Goal: Task Accomplishment & Management: Manage account settings

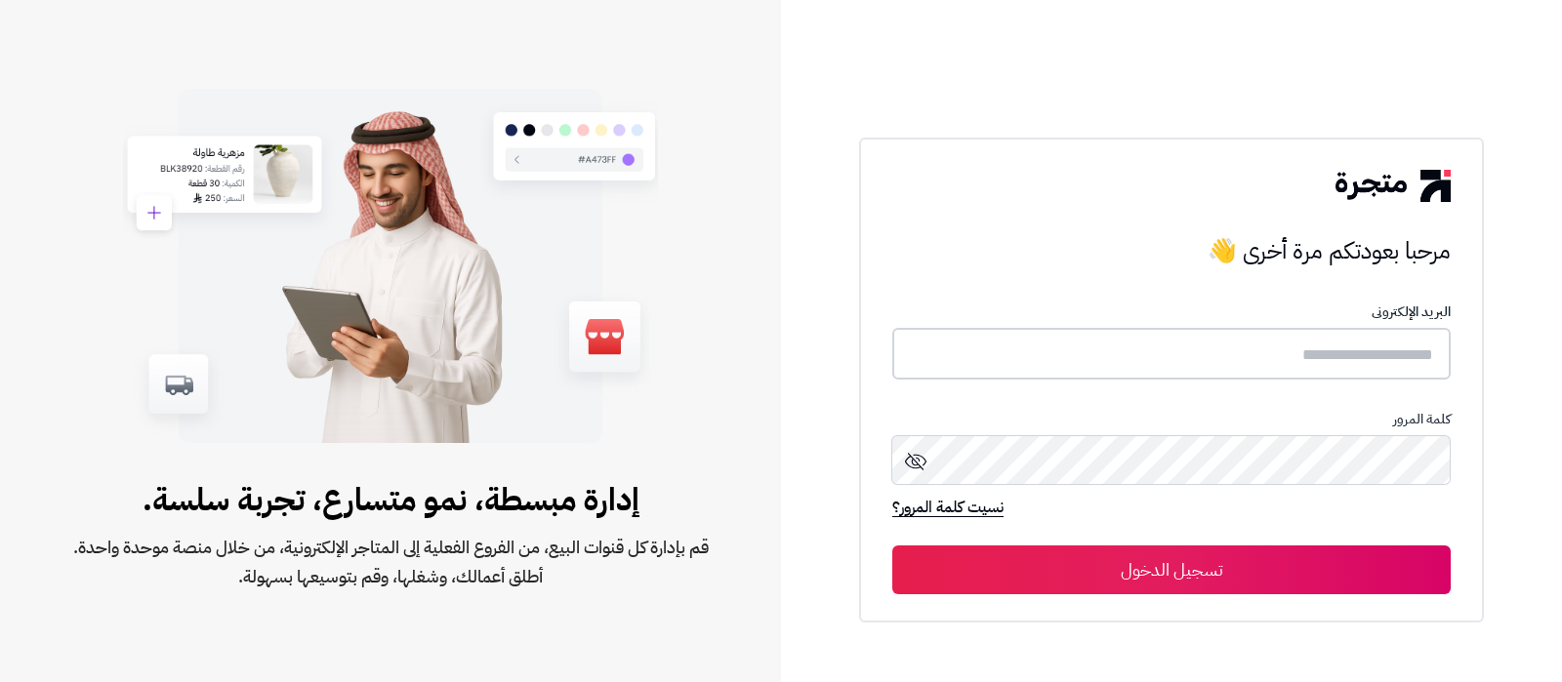
type input "**********"
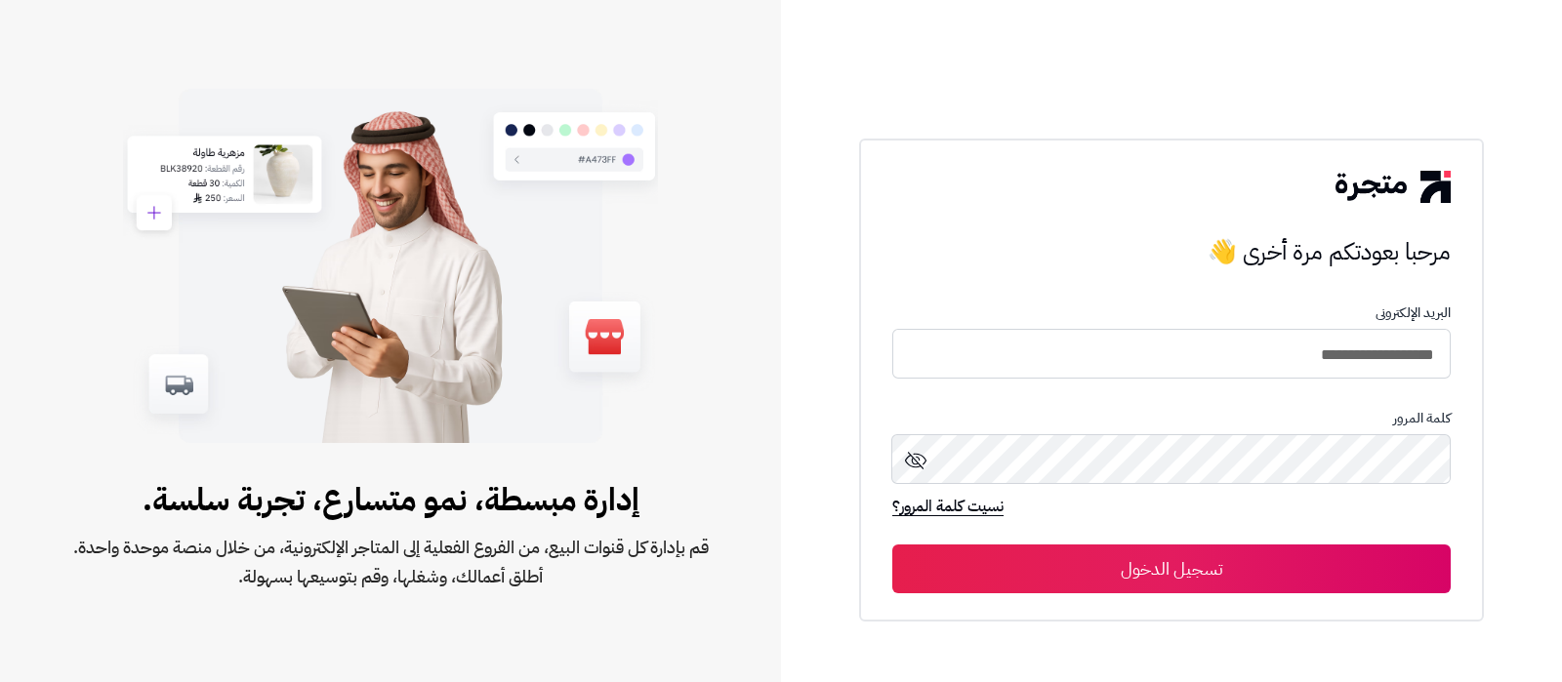
click at [1093, 558] on button "تسجيل الدخول" at bounding box center [1171, 569] width 558 height 49
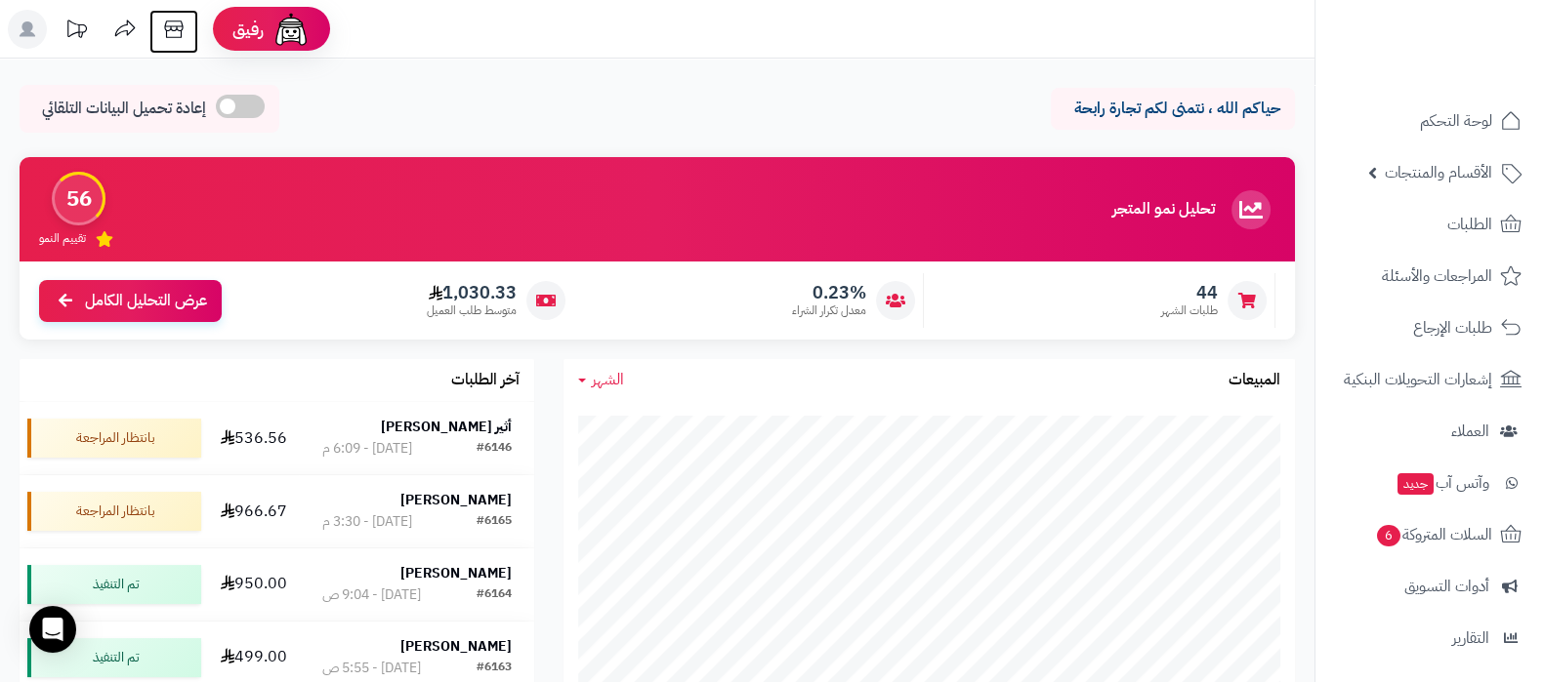
click at [184, 32] on icon at bounding box center [173, 29] width 39 height 39
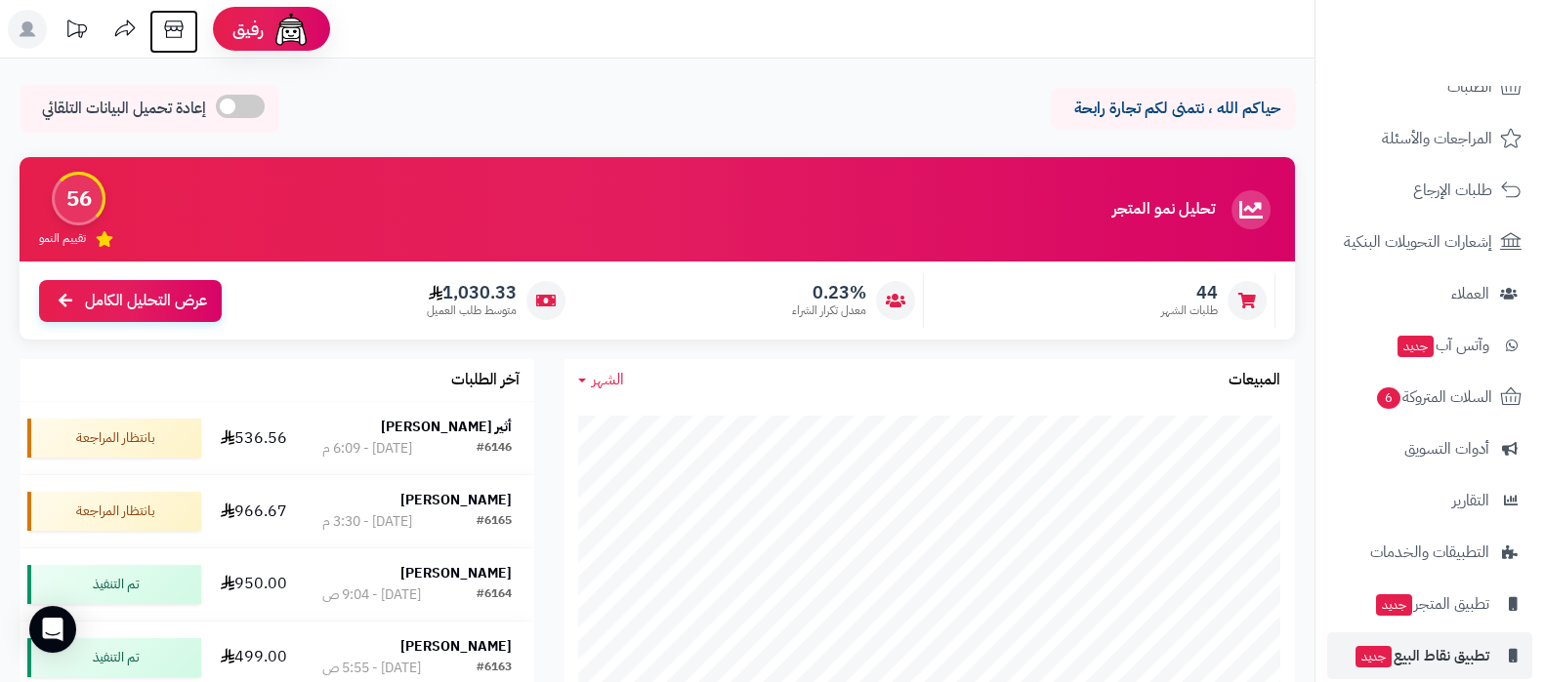
scroll to position [210, 0]
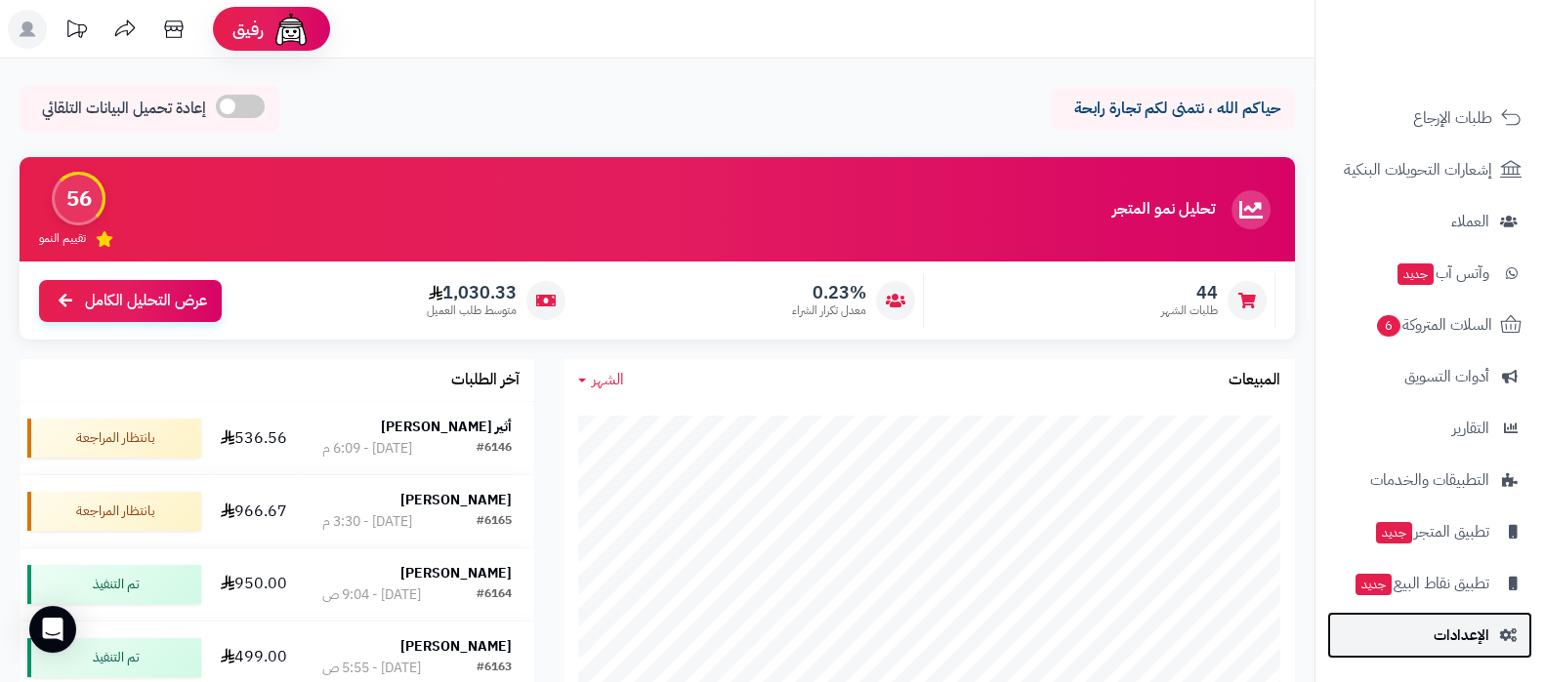
click at [1440, 629] on span "الإعدادات" at bounding box center [1461, 635] width 56 height 27
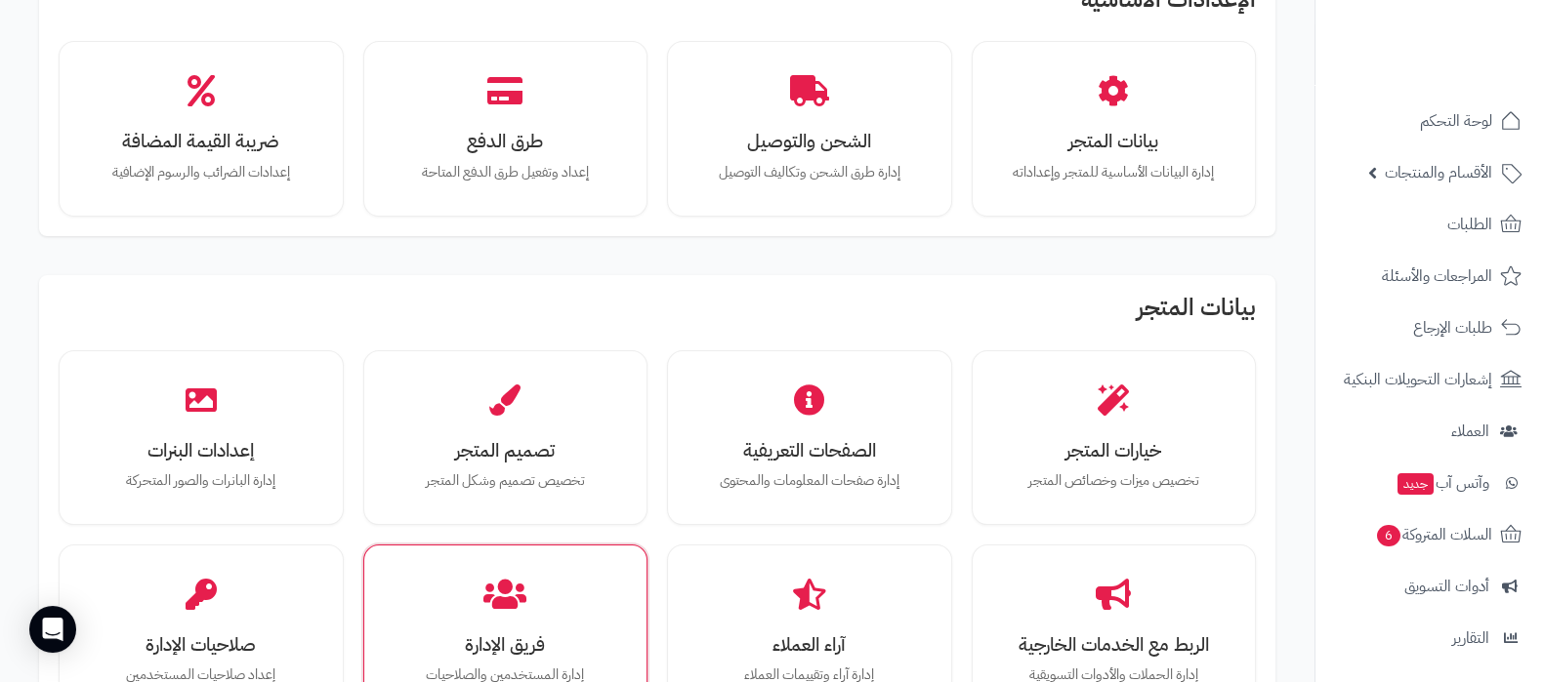
scroll to position [243, 0]
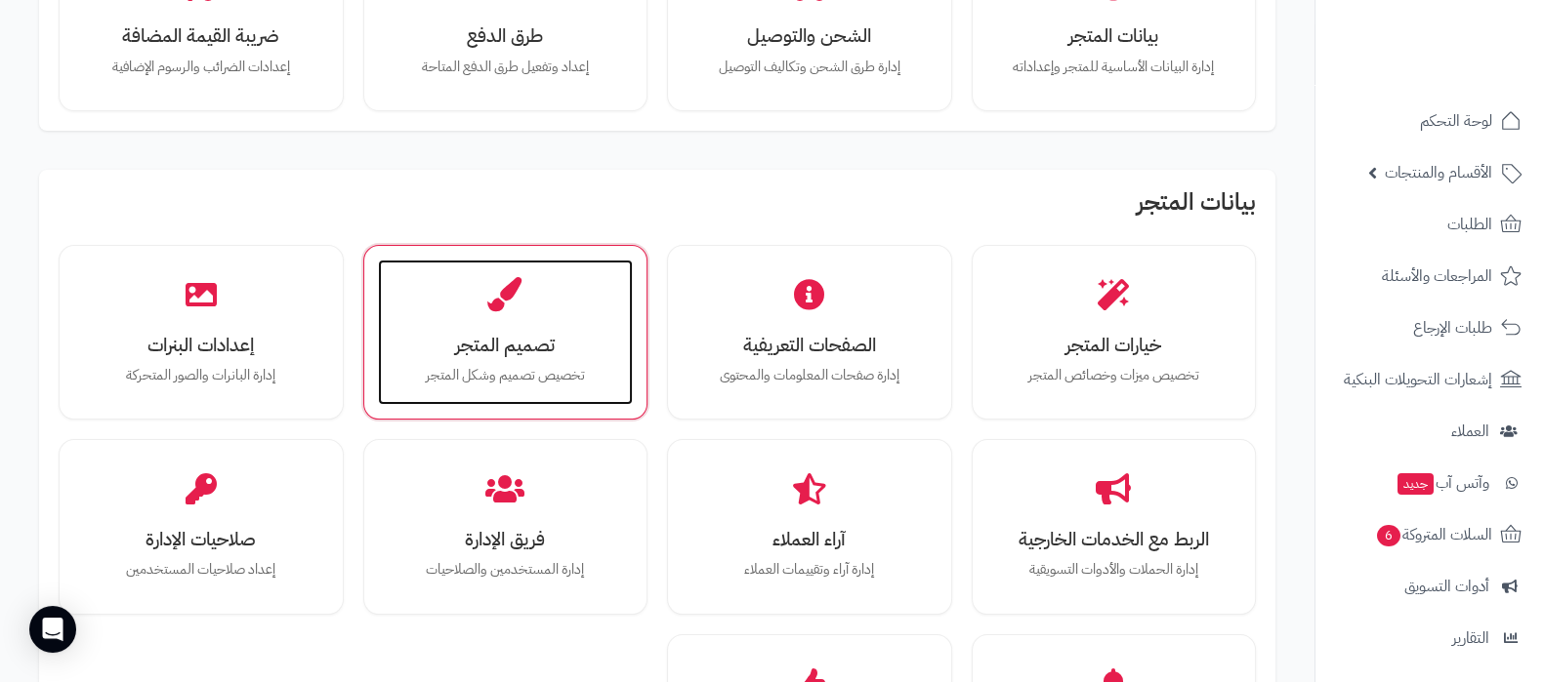
click at [542, 322] on div "تصميم المتجر تخصيص تصميم وشكل المتجر" at bounding box center [506, 333] width 256 height 146
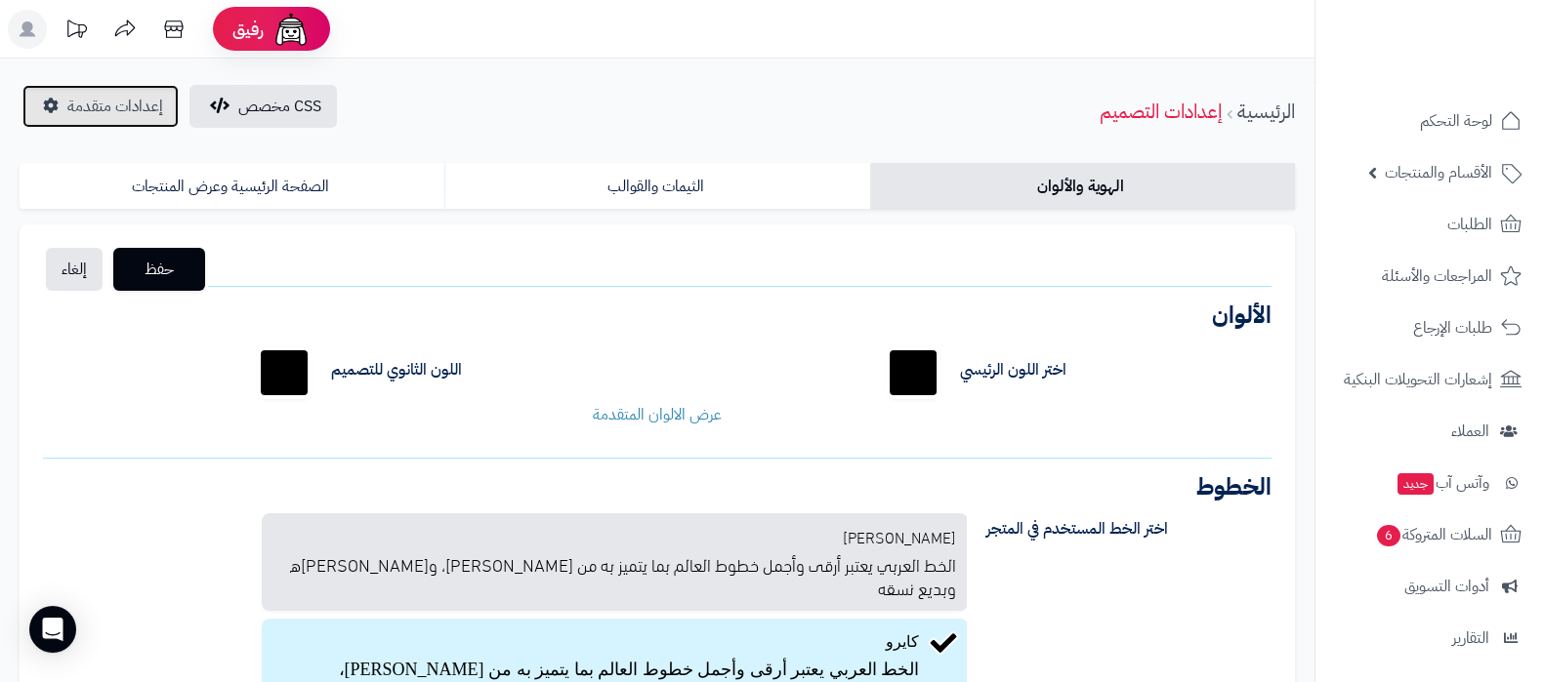
click at [118, 114] on span "إعدادات متقدمة" at bounding box center [115, 106] width 96 height 23
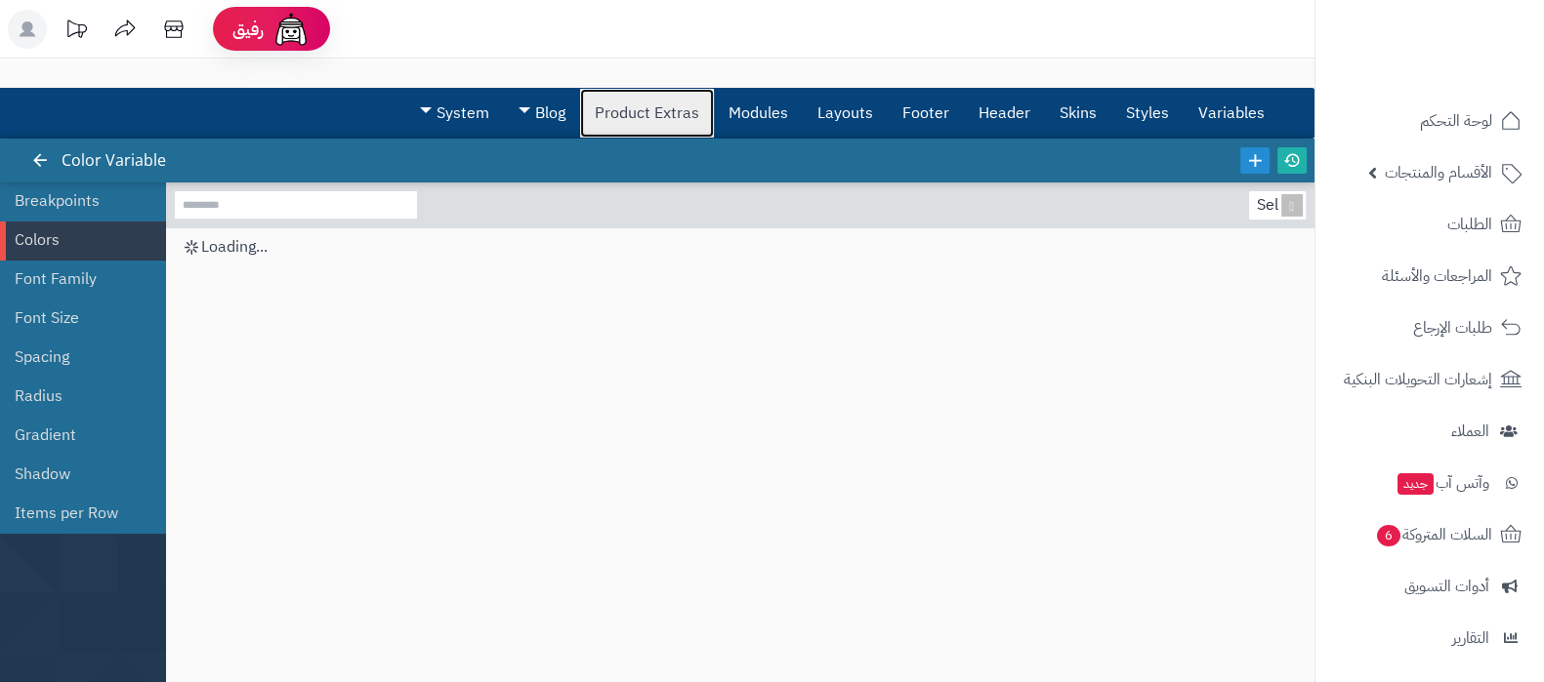
click at [634, 114] on link "Product Extras" at bounding box center [647, 113] width 134 height 49
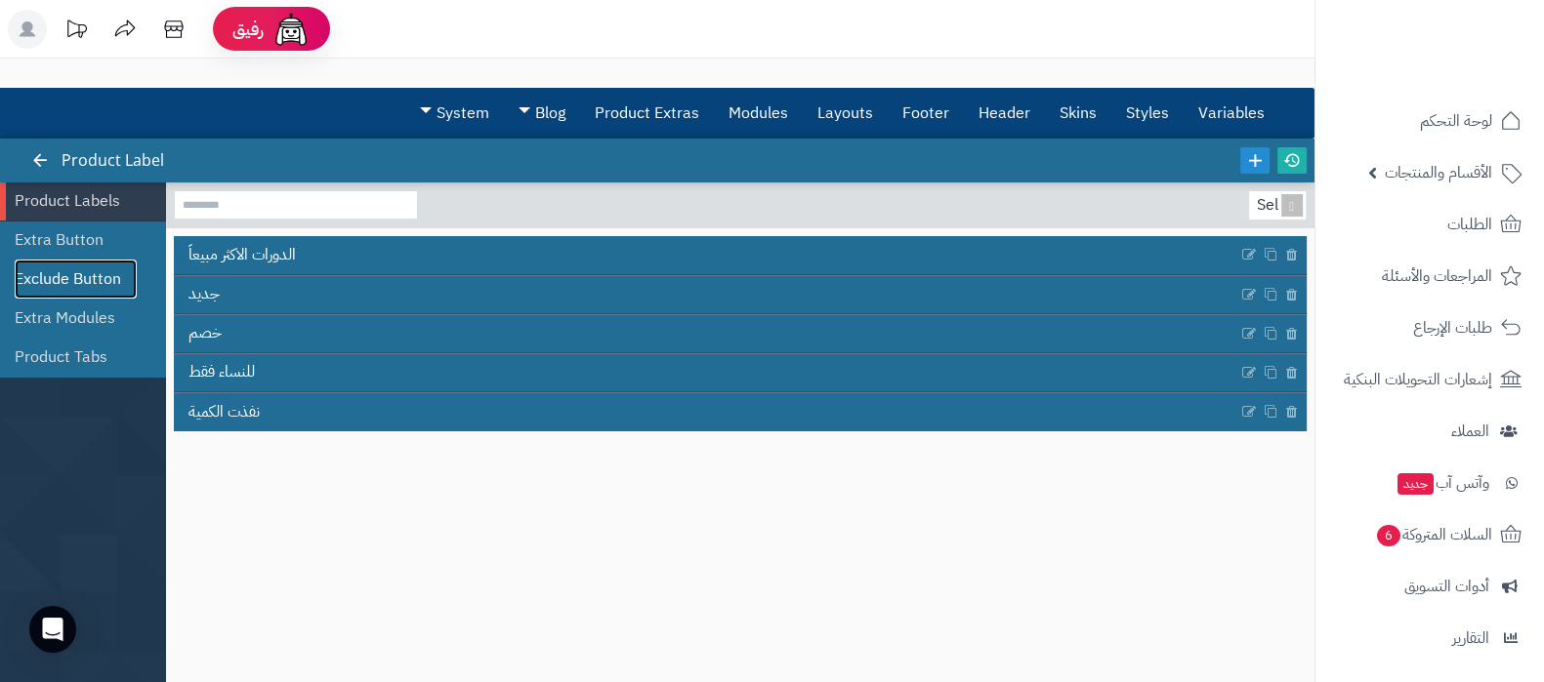
click at [84, 273] on link "Exclude Button" at bounding box center [76, 279] width 122 height 39
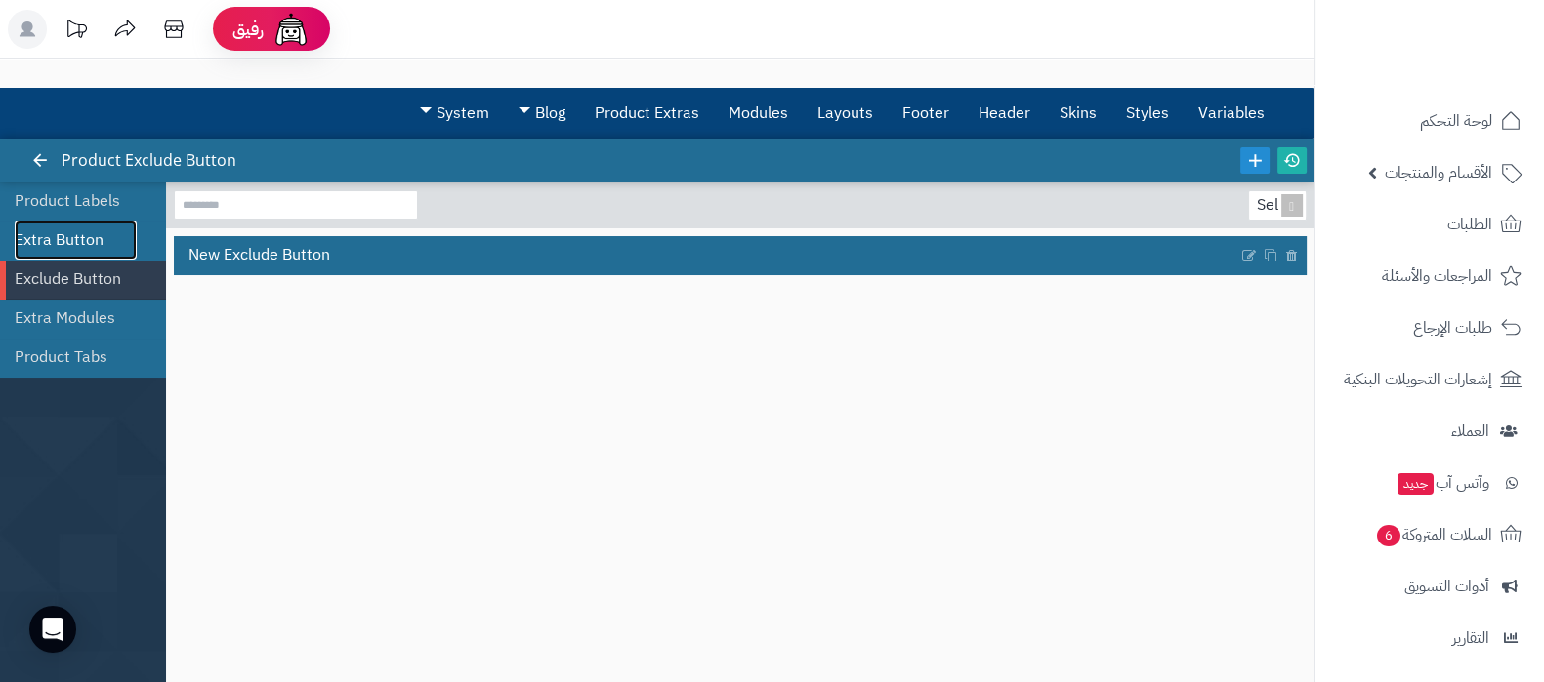
click at [81, 244] on link "Extra Button" at bounding box center [76, 240] width 122 height 39
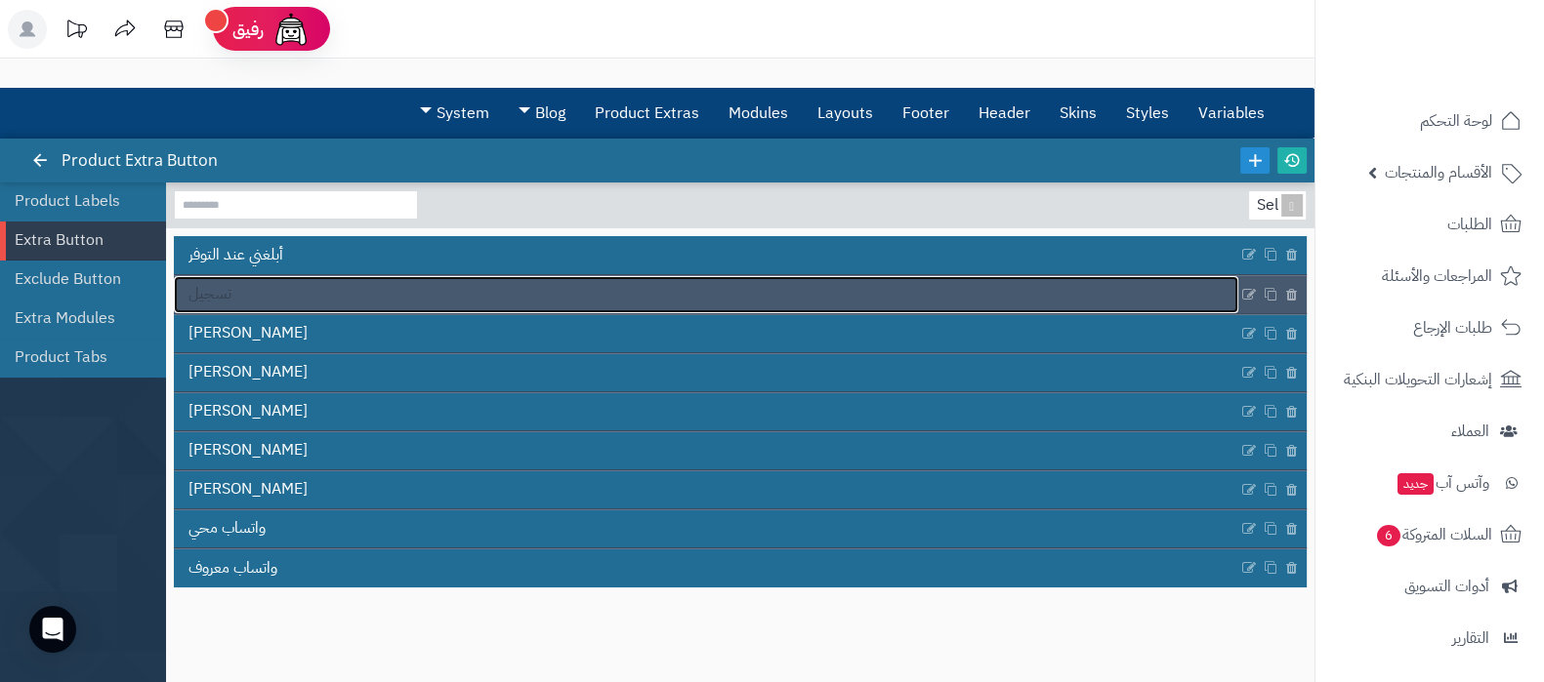
click at [570, 289] on link "تسجيل" at bounding box center [706, 294] width 1064 height 37
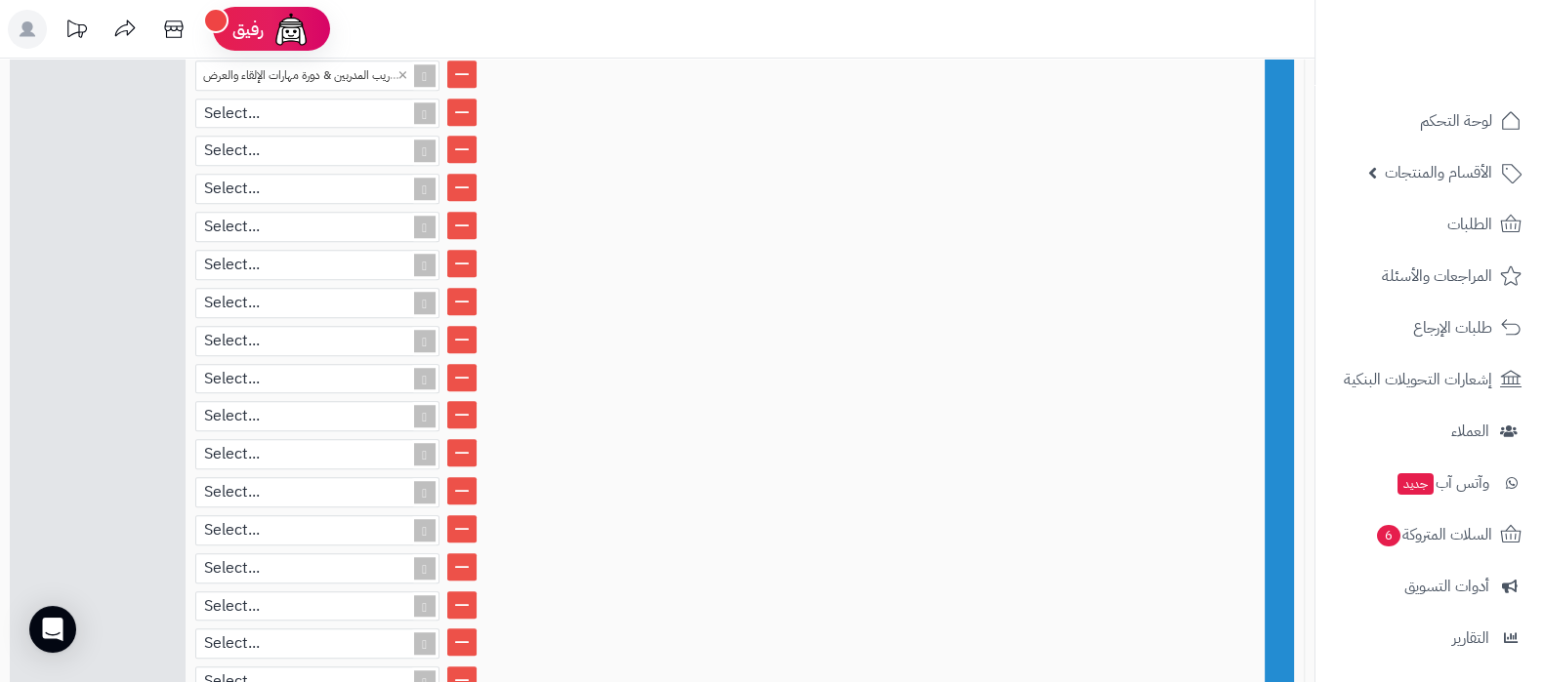
scroll to position [2201, 0]
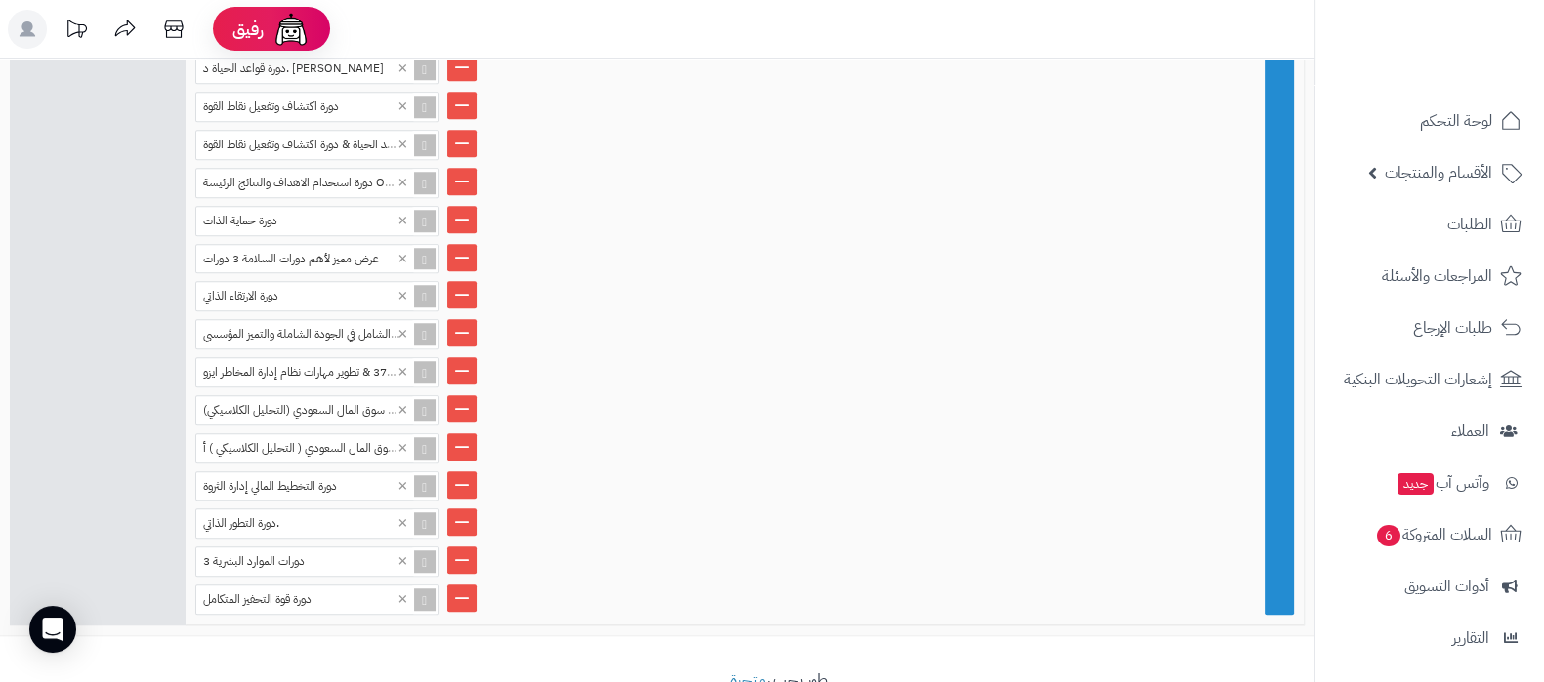
click at [898, 547] on li "3 دورات الموارد البشرية ×" at bounding box center [744, 562] width 1098 height 30
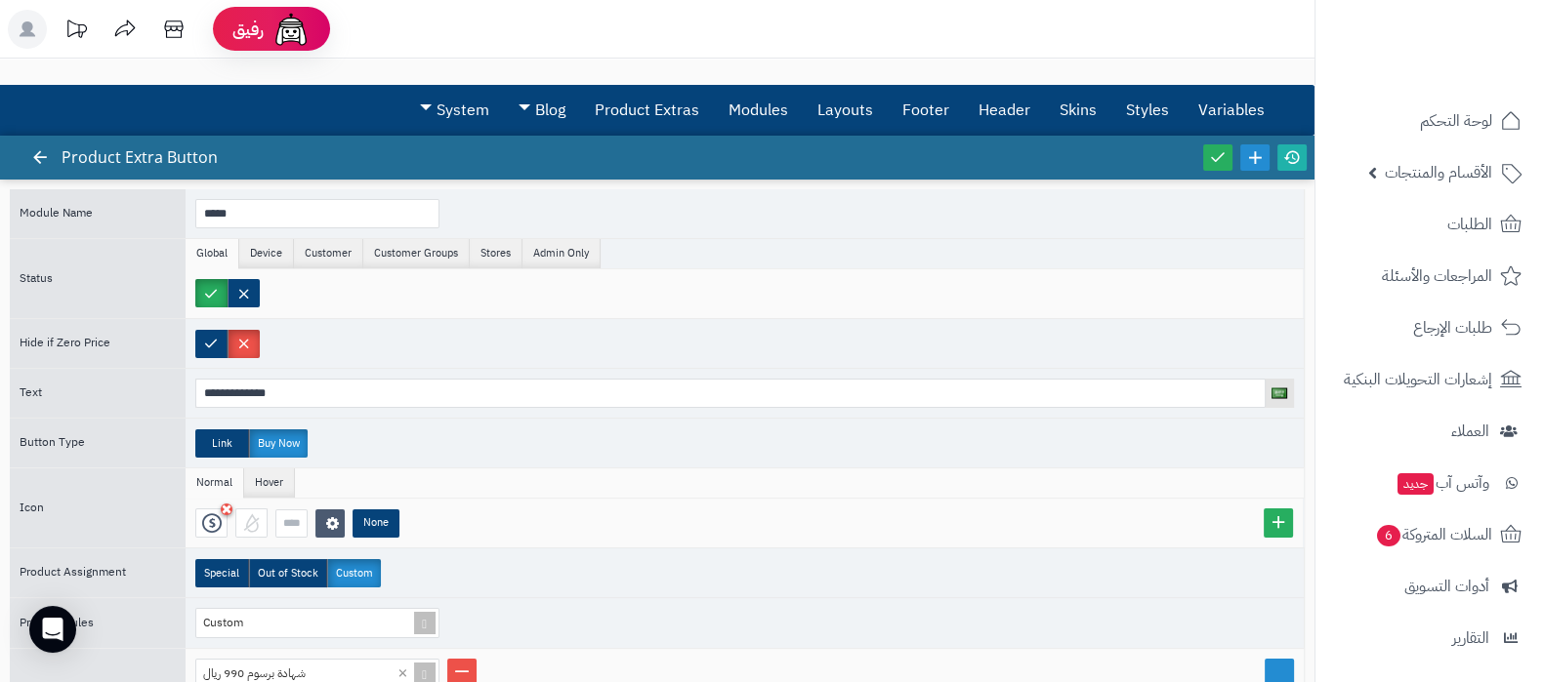
scroll to position [0, 0]
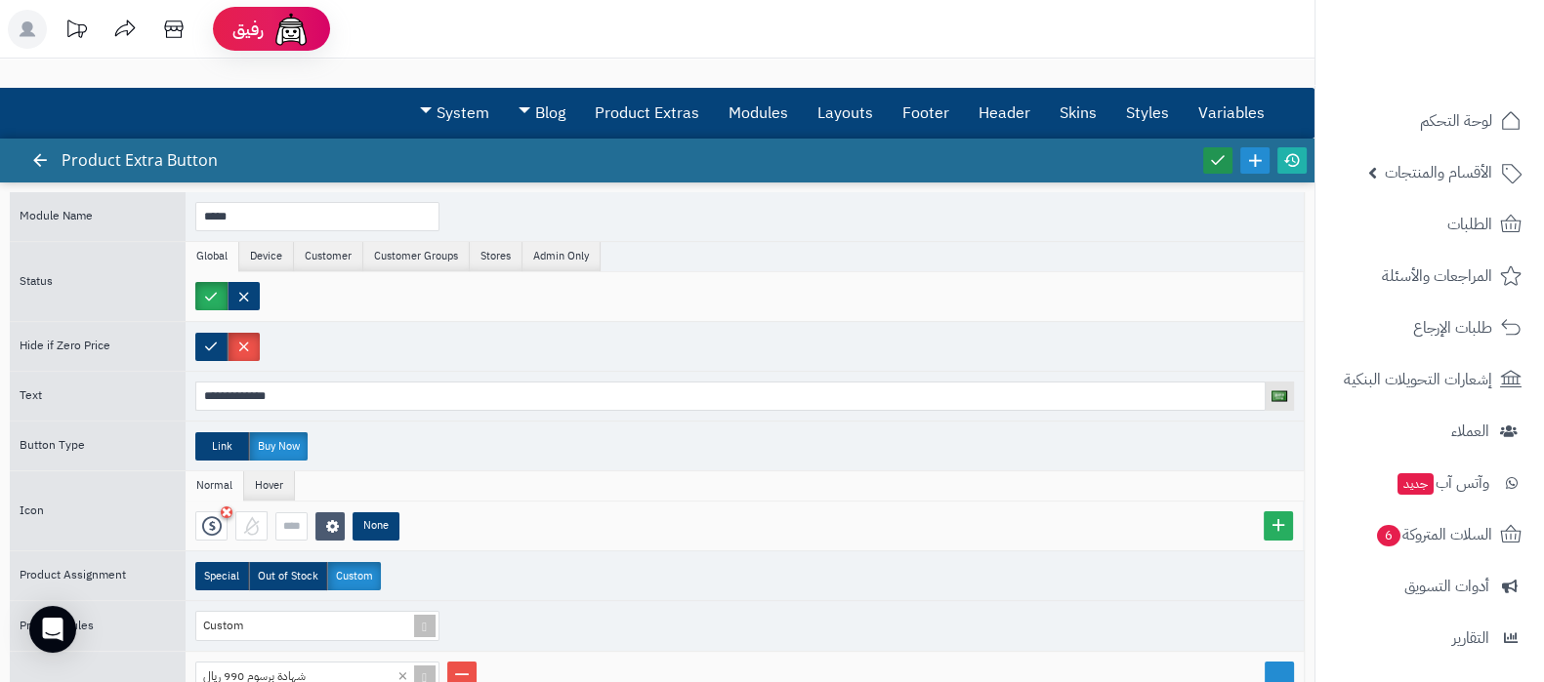
click at [1210, 154] on icon at bounding box center [1218, 160] width 18 height 18
click at [1279, 154] on link at bounding box center [1291, 160] width 29 height 26
